Goal: Navigation & Orientation: Go to known website

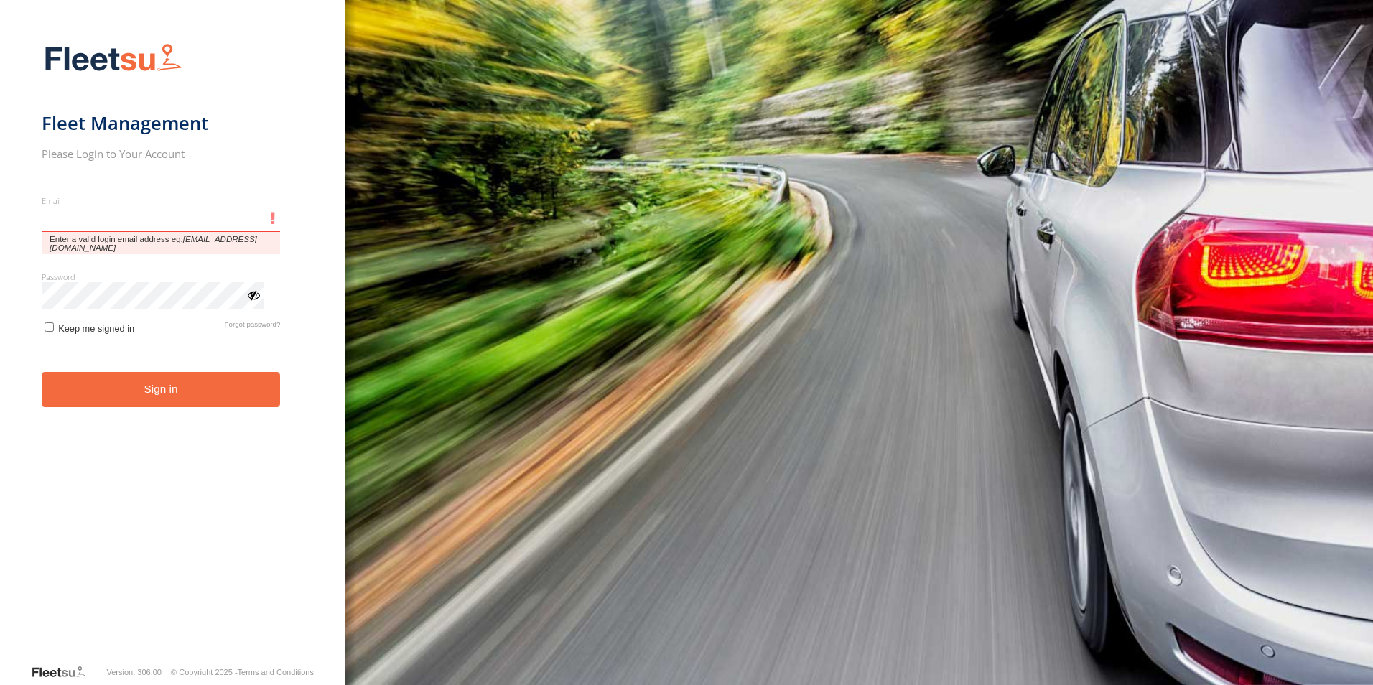
type input "**********"
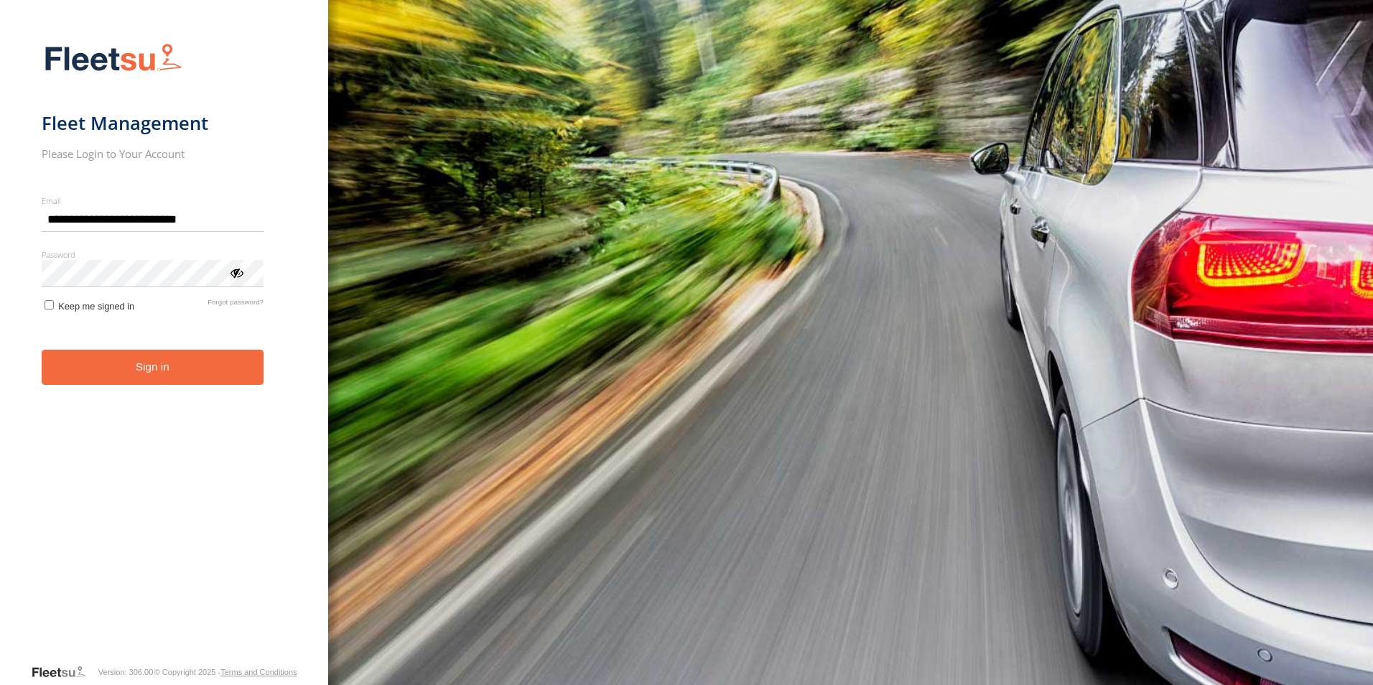
click at [146, 373] on button "Sign in" at bounding box center [153, 367] width 222 height 35
click at [153, 348] on form "**********" at bounding box center [164, 348] width 245 height 629
